Goal: Check status: Check status

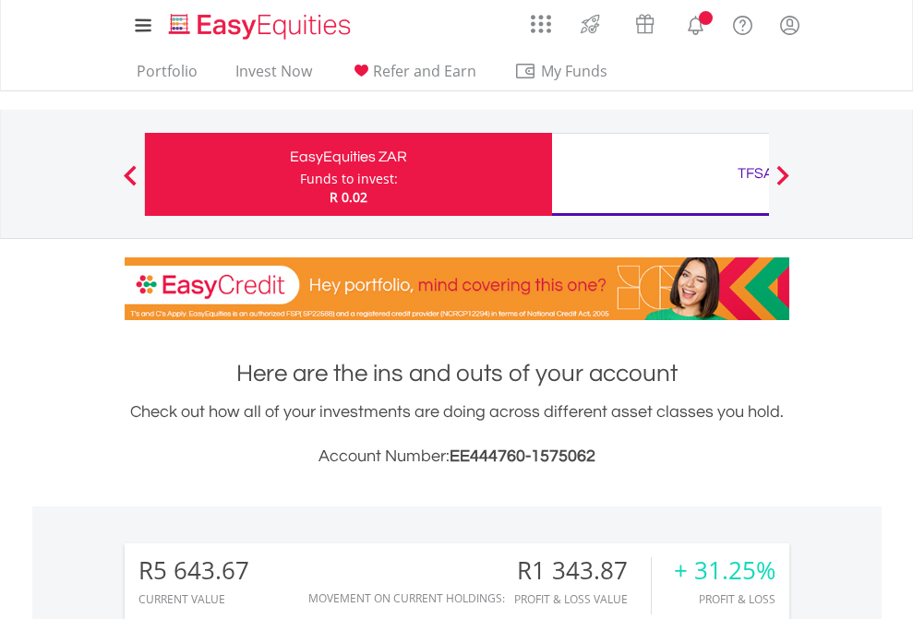
scroll to position [177, 290]
click at [300, 174] on div "Funds to invest:" at bounding box center [349, 179] width 98 height 18
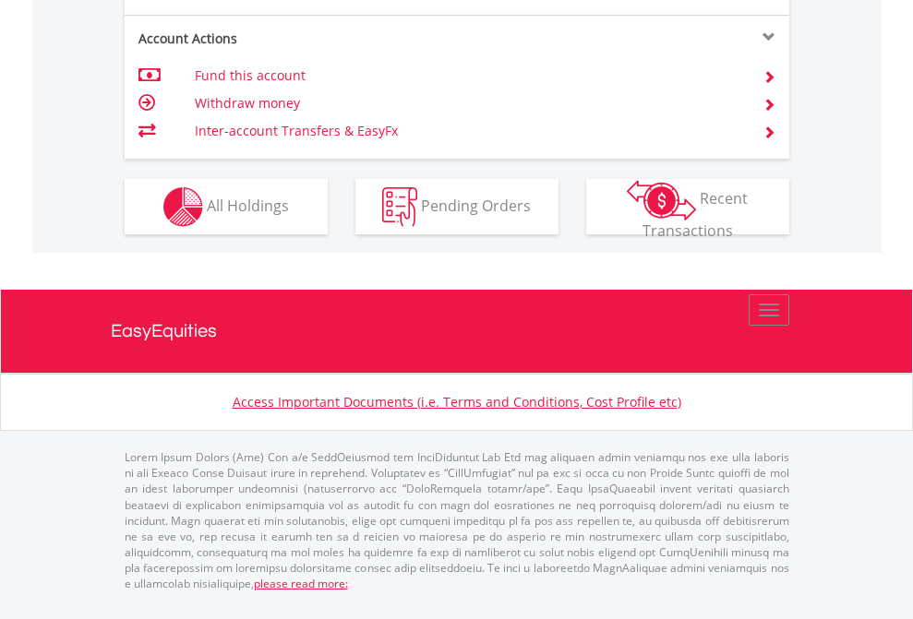
scroll to position [1770, 0]
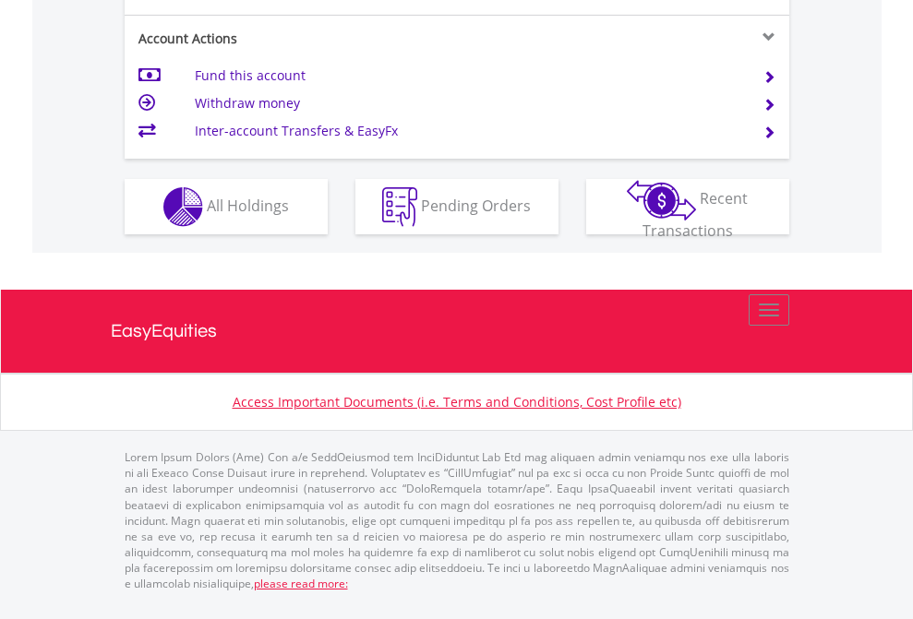
scroll to position [1770, 0]
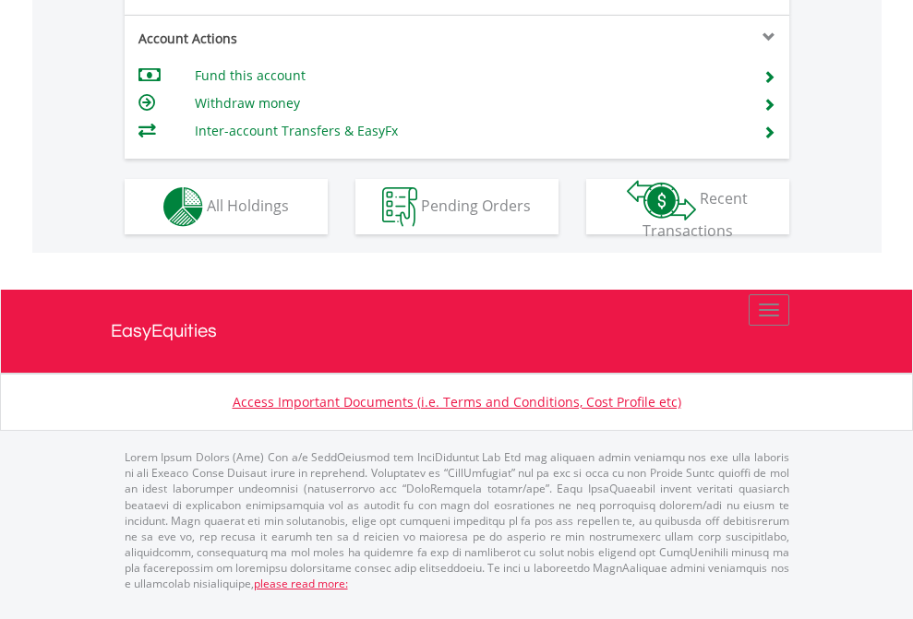
scroll to position [1770, 0]
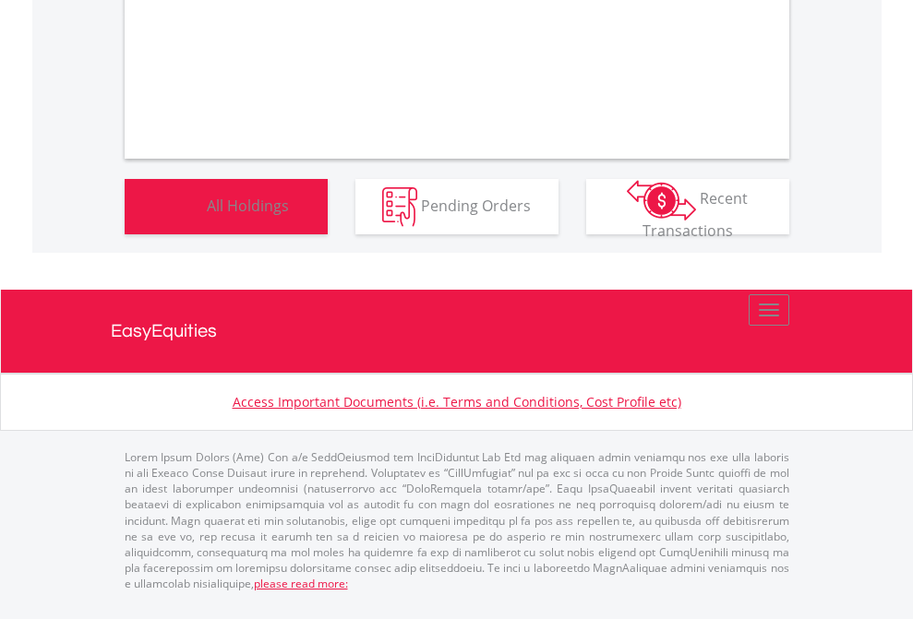
click at [207, 215] on span "All Holdings" at bounding box center [248, 205] width 82 height 20
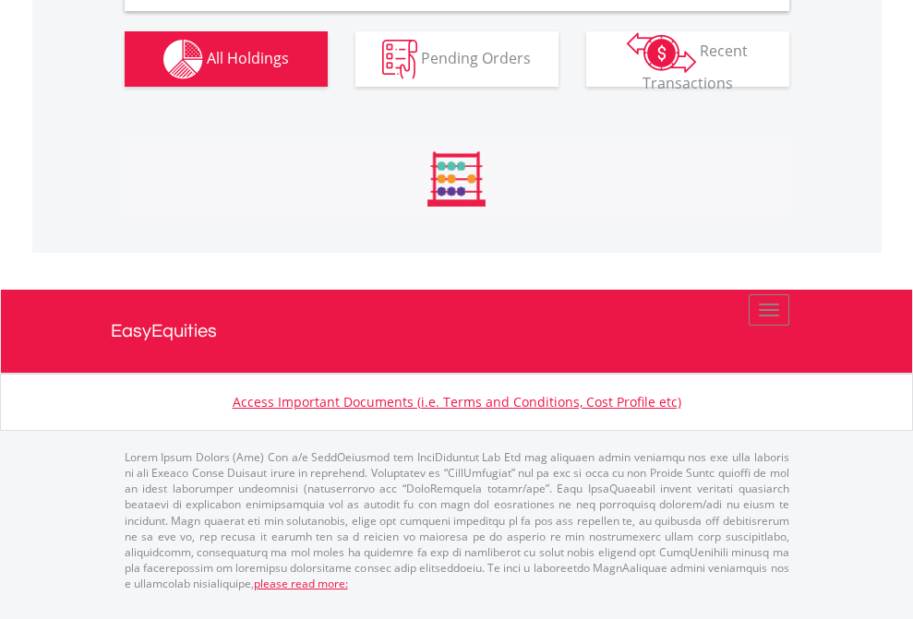
scroll to position [1784, 0]
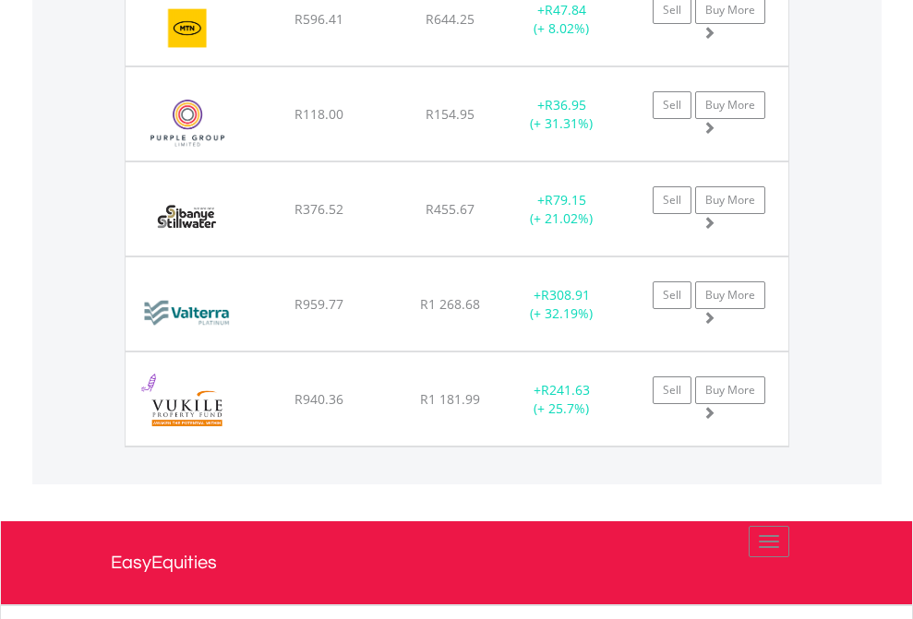
scroll to position [133, 0]
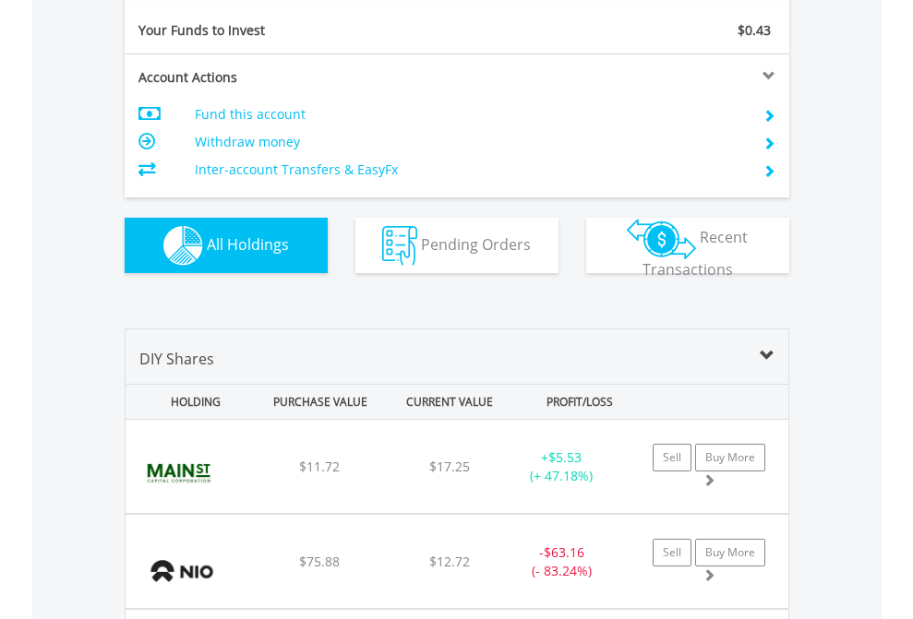
scroll to position [2053, 0]
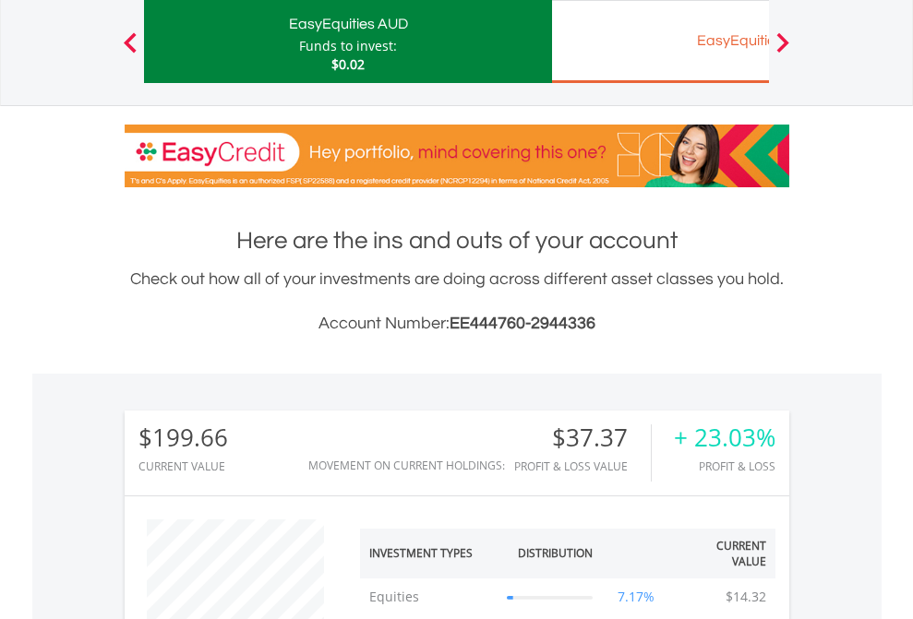
scroll to position [177, 290]
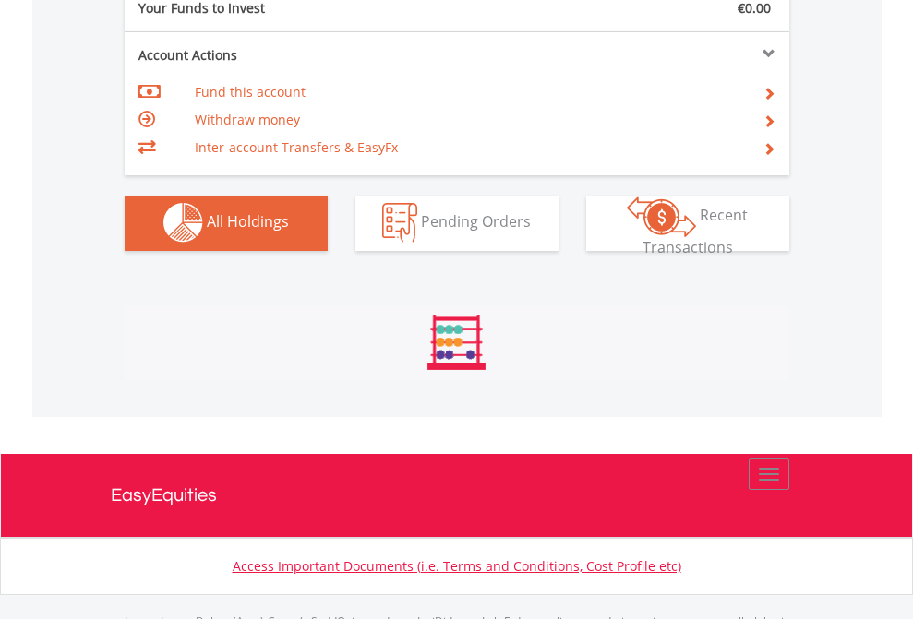
scroll to position [1828, 0]
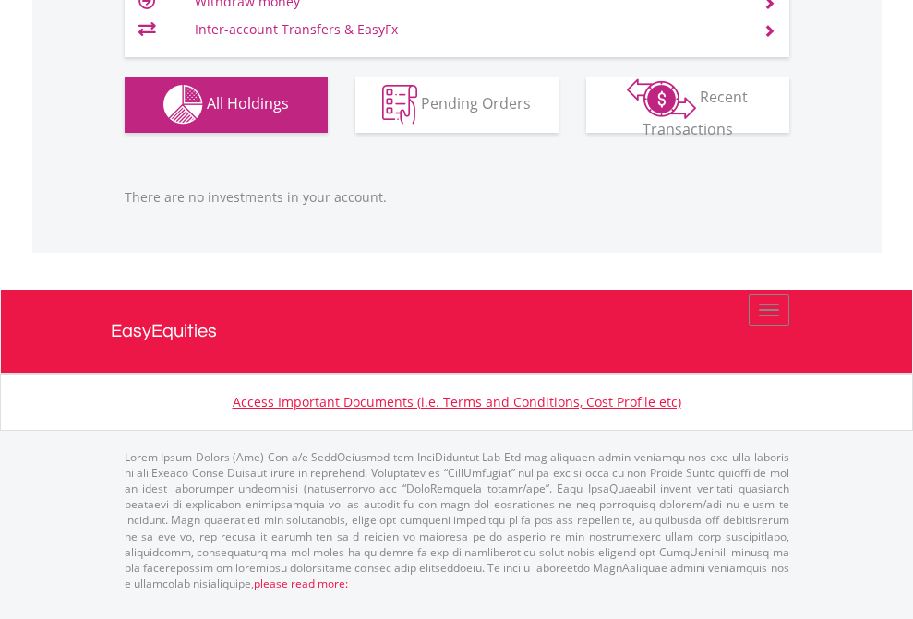
scroll to position [177, 290]
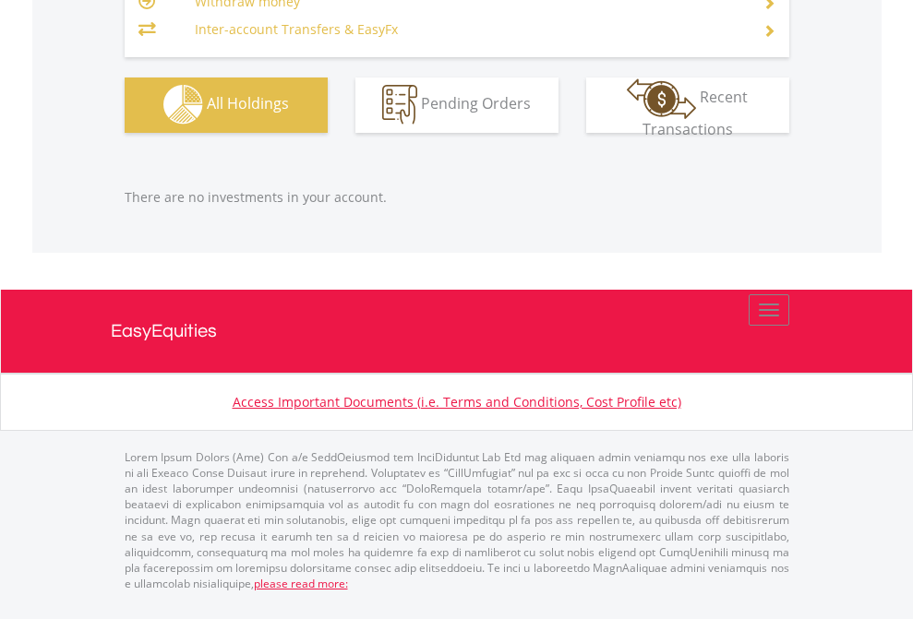
scroll to position [177, 290]
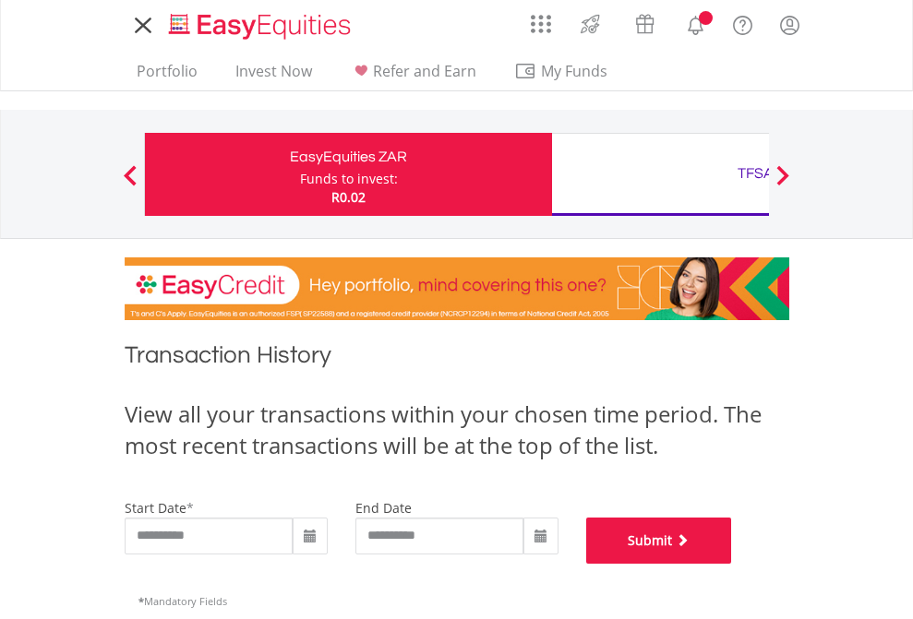
click at [732, 564] on button "Submit" at bounding box center [659, 541] width 146 height 46
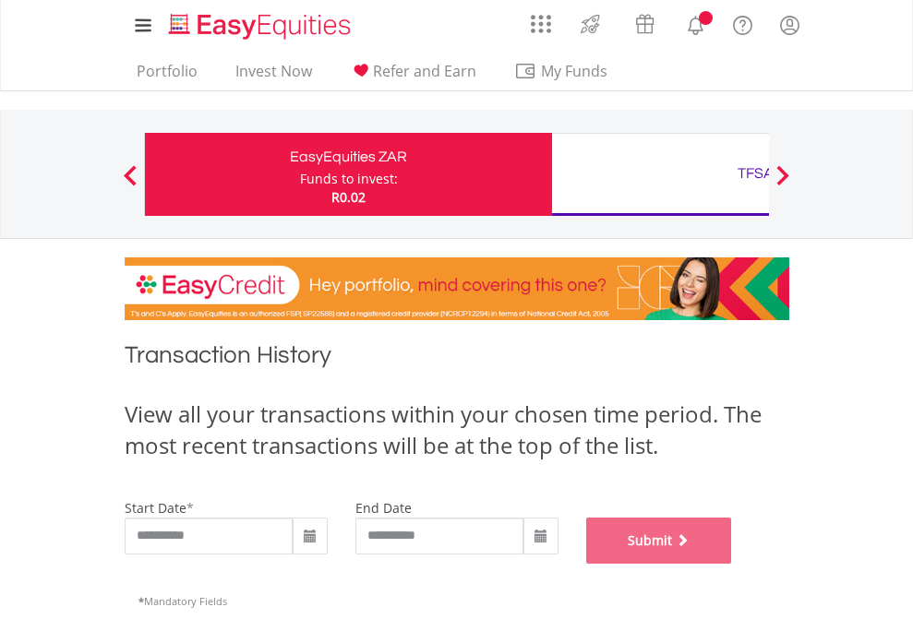
scroll to position [749, 0]
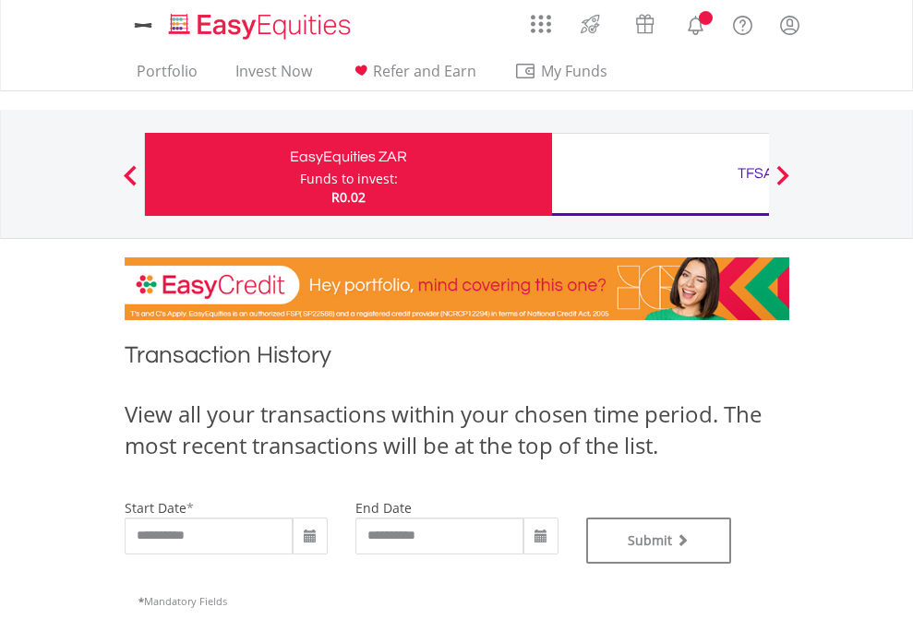
click at [660, 174] on div "TFSA" at bounding box center [755, 174] width 385 height 26
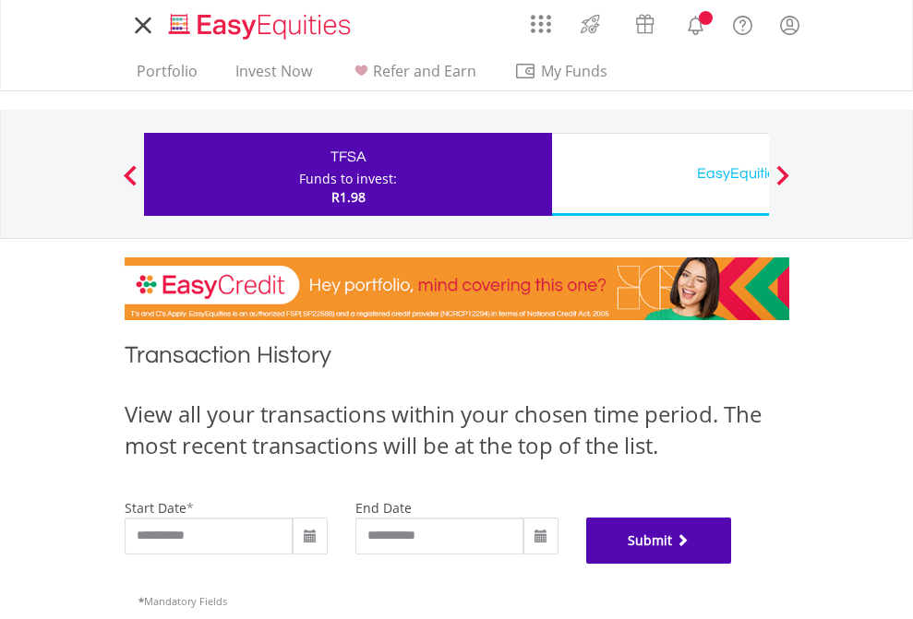
click at [732, 564] on button "Submit" at bounding box center [659, 541] width 146 height 46
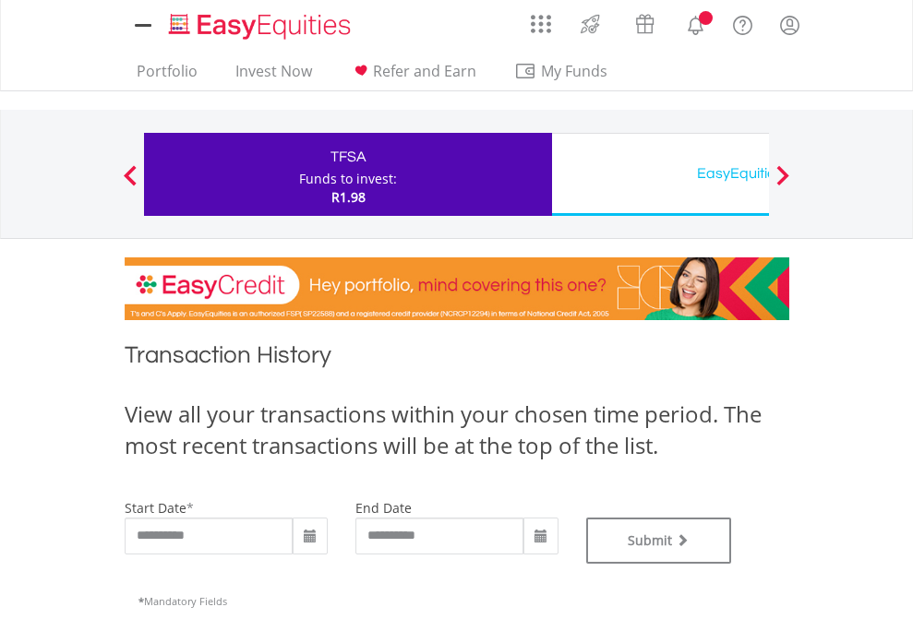
click at [660, 174] on div "EasyEquities USD" at bounding box center [755, 174] width 385 height 26
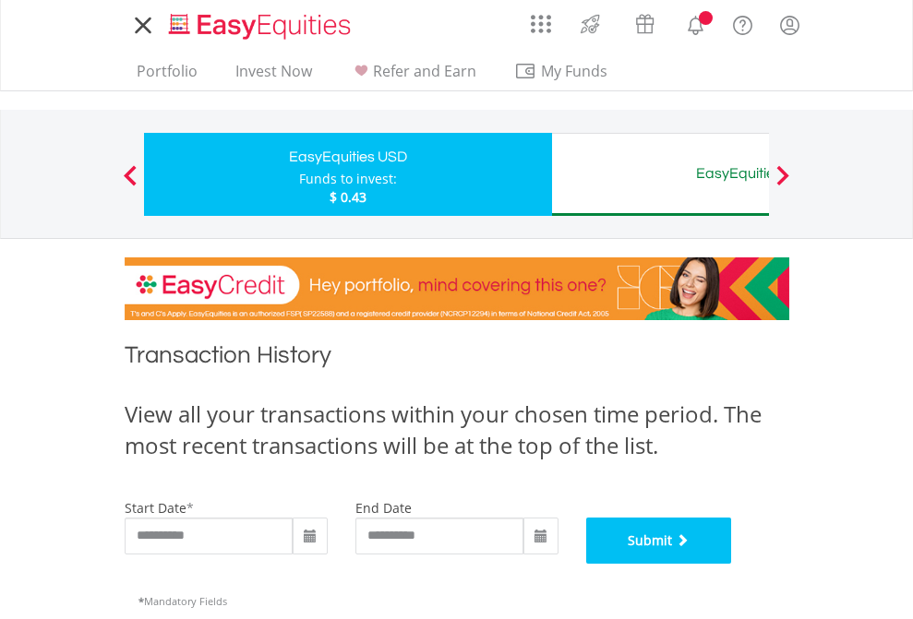
click at [732, 564] on button "Submit" at bounding box center [659, 541] width 146 height 46
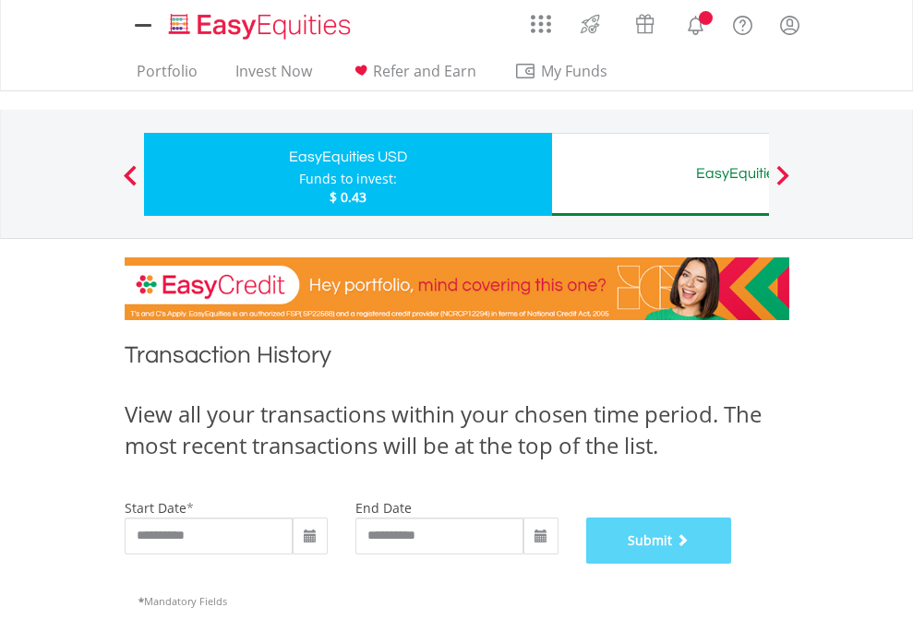
scroll to position [749, 0]
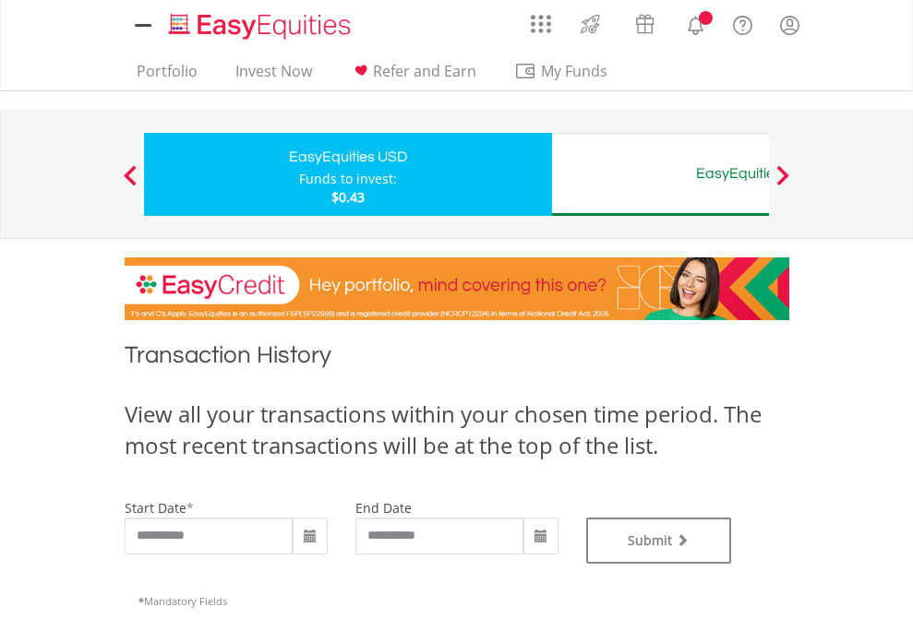
click at [660, 174] on div "EasyEquities AUD" at bounding box center [755, 174] width 385 height 26
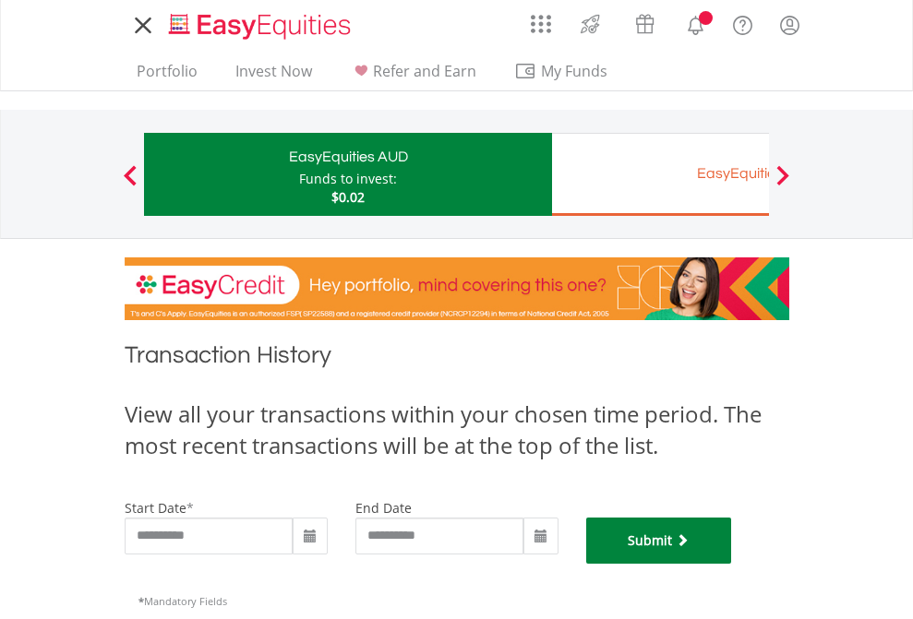
click at [732, 564] on button "Submit" at bounding box center [659, 541] width 146 height 46
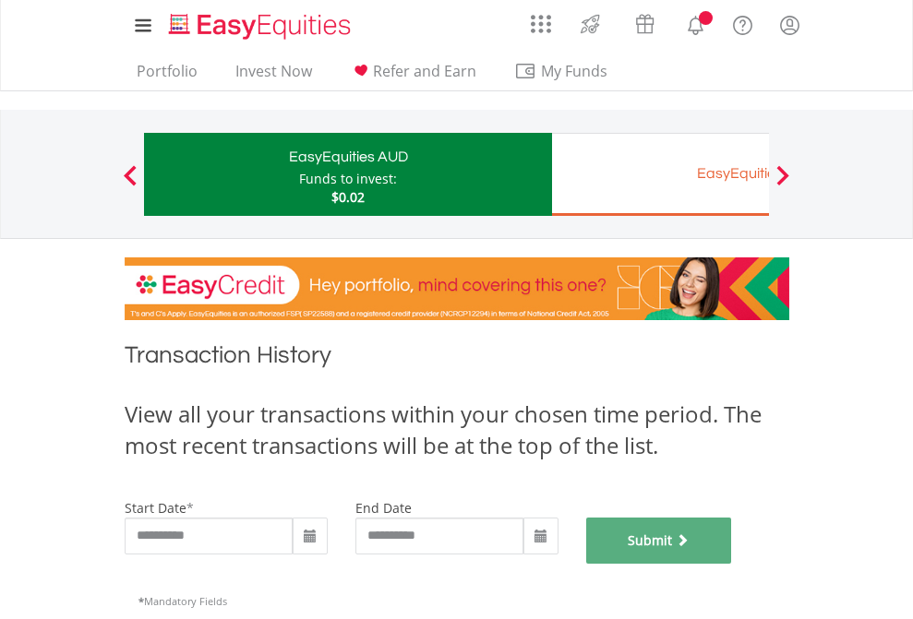
scroll to position [749, 0]
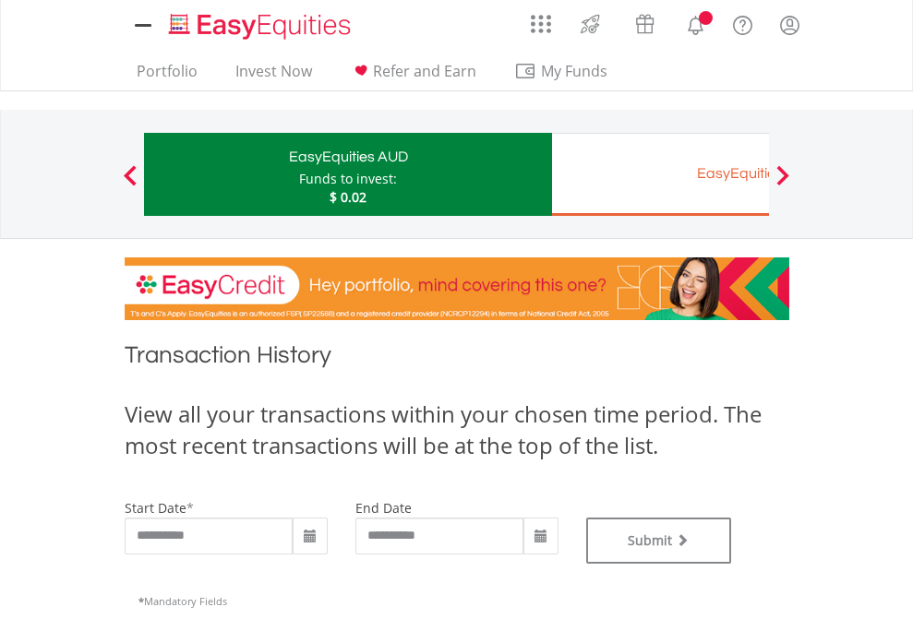
click at [660, 174] on div "EasyEquities EUR" at bounding box center [755, 174] width 385 height 26
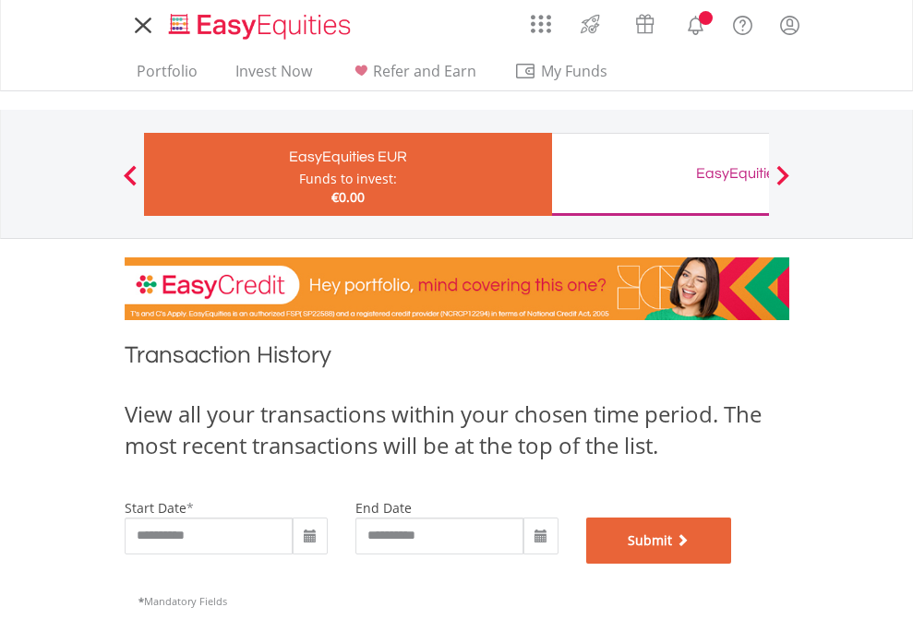
click at [732, 564] on button "Submit" at bounding box center [659, 541] width 146 height 46
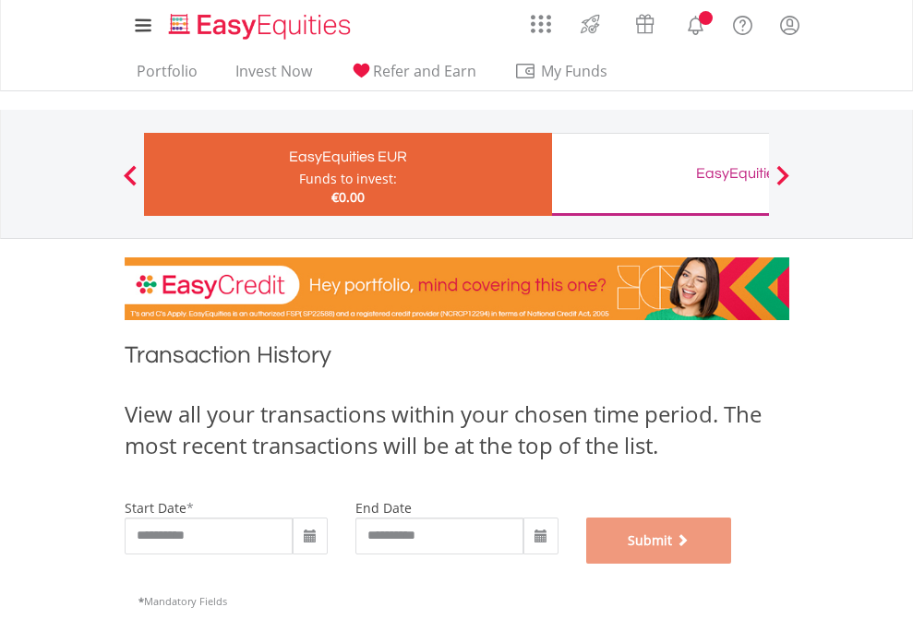
scroll to position [749, 0]
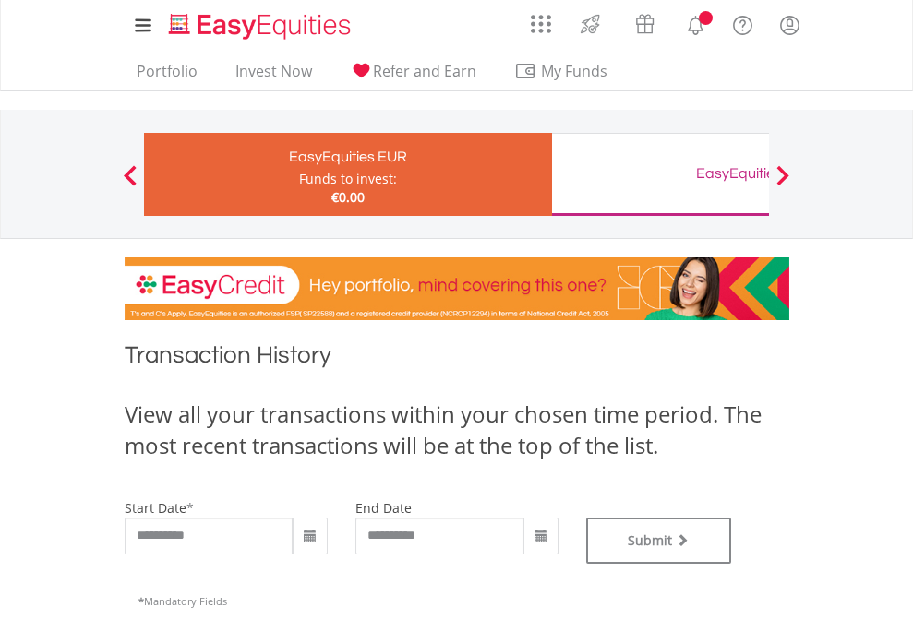
click at [660, 174] on div "EasyEquities GBP" at bounding box center [755, 174] width 385 height 26
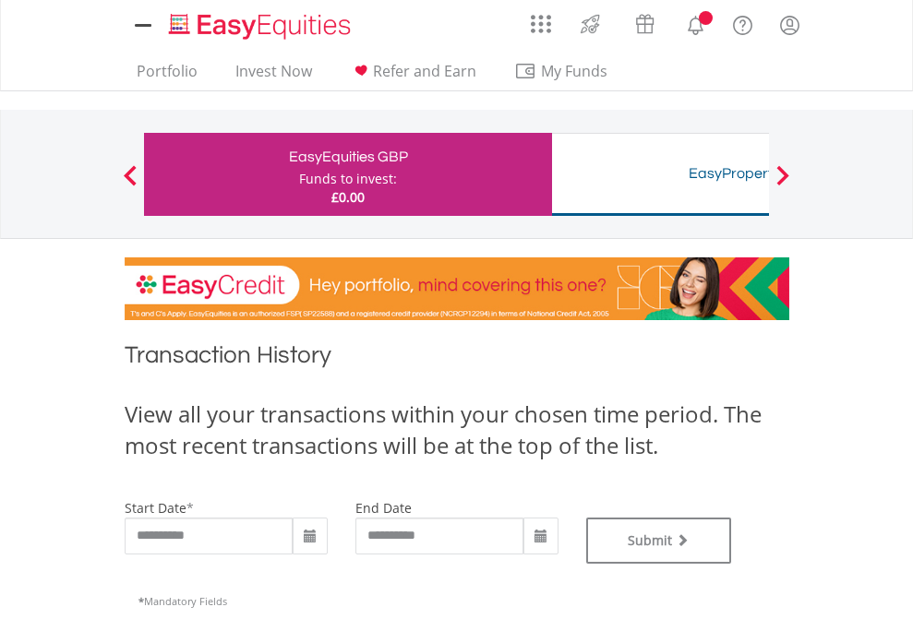
type input "**********"
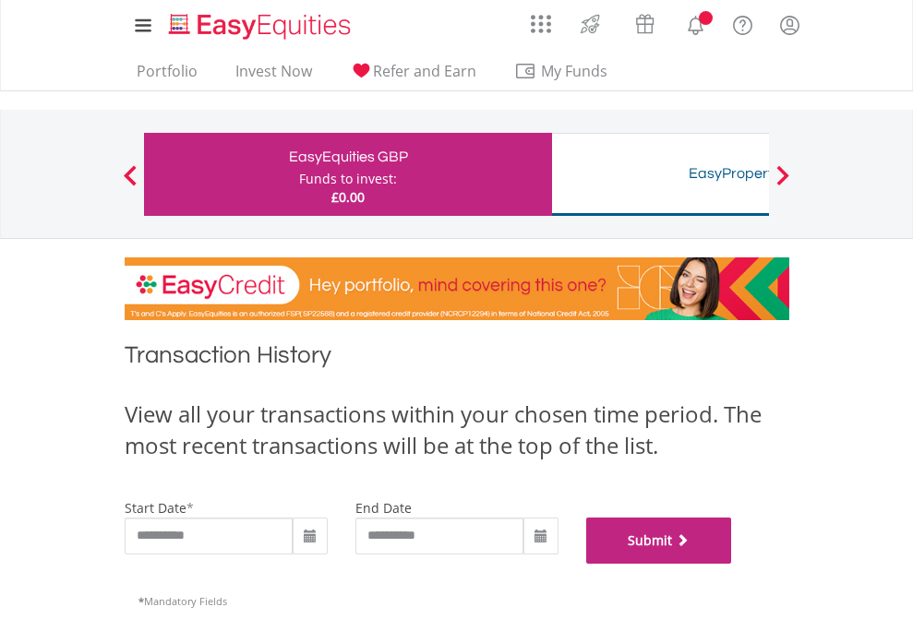
click at [732, 564] on button "Submit" at bounding box center [659, 541] width 146 height 46
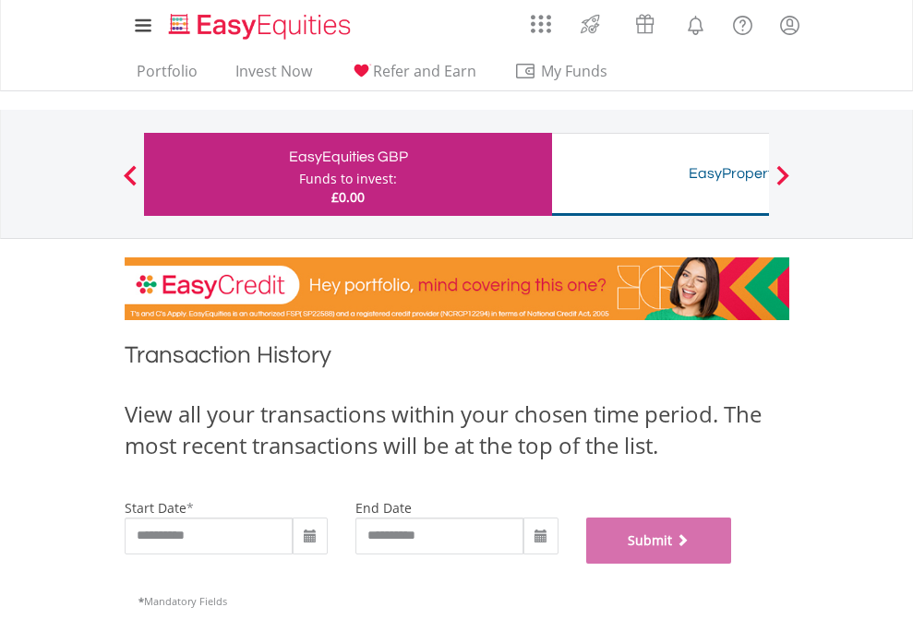
scroll to position [749, 0]
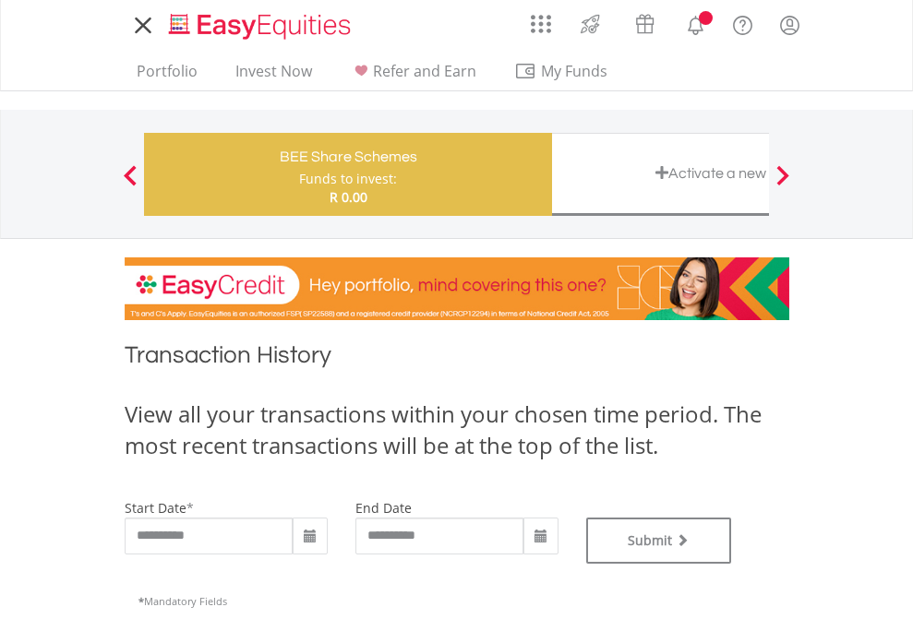
type input "**********"
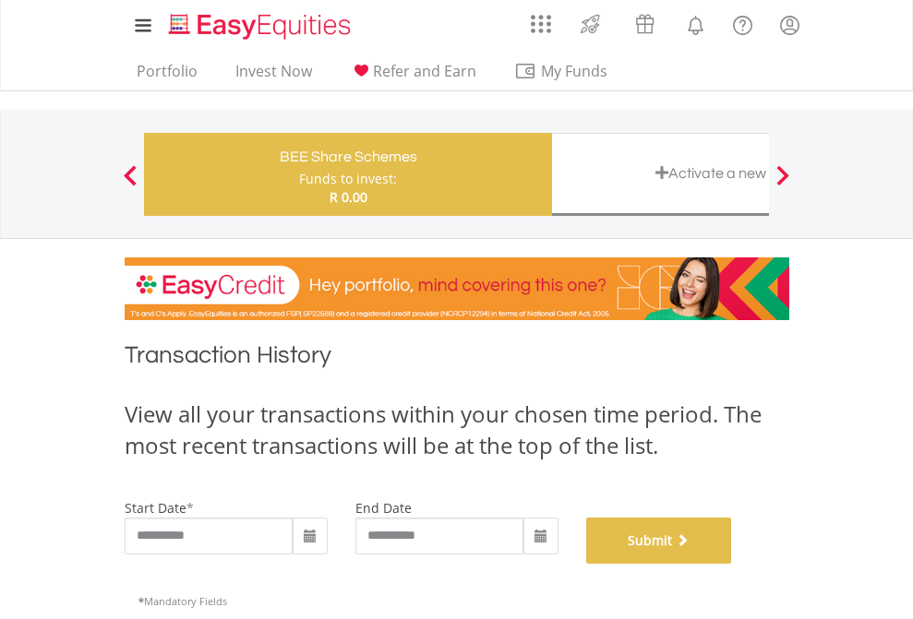
click at [732, 564] on button "Submit" at bounding box center [659, 541] width 146 height 46
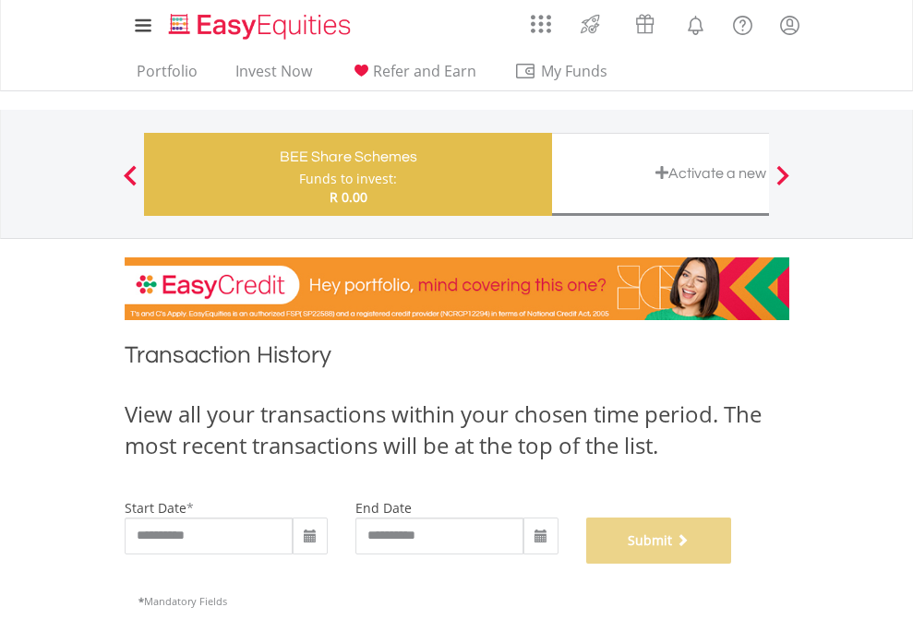
scroll to position [749, 0]
